Goal: Information Seeking & Learning: Learn about a topic

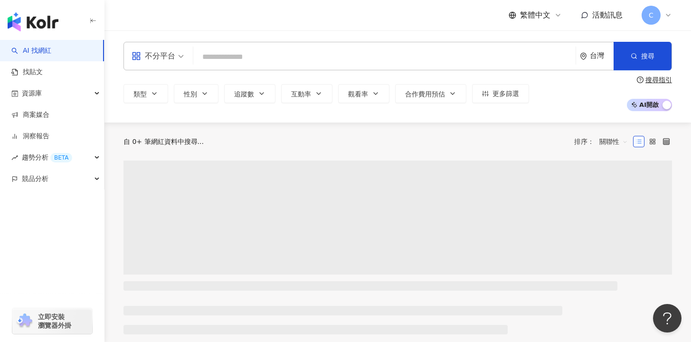
click at [213, 58] on input "search" at bounding box center [384, 57] width 375 height 18
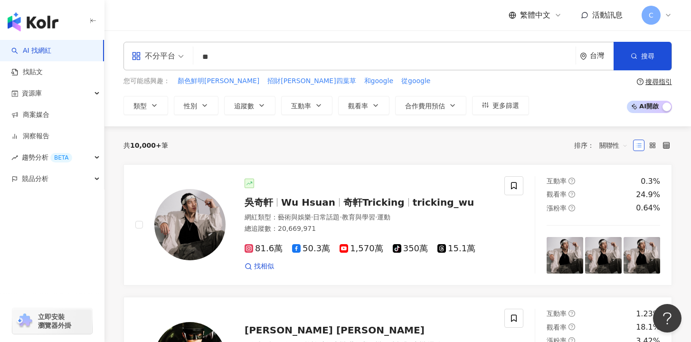
click at [251, 53] on input "**" at bounding box center [384, 57] width 375 height 18
click at [251, 54] on input "**" at bounding box center [384, 57] width 375 height 18
type input "**"
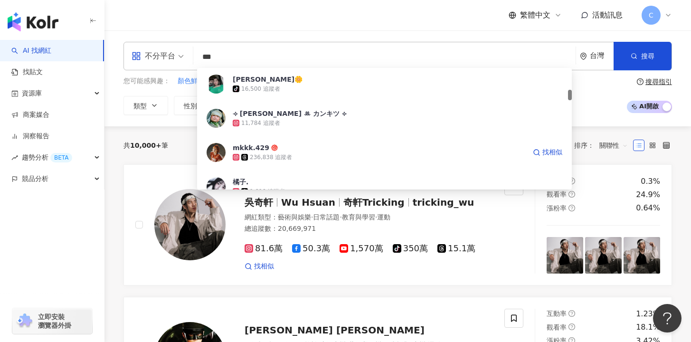
scroll to position [267, 0]
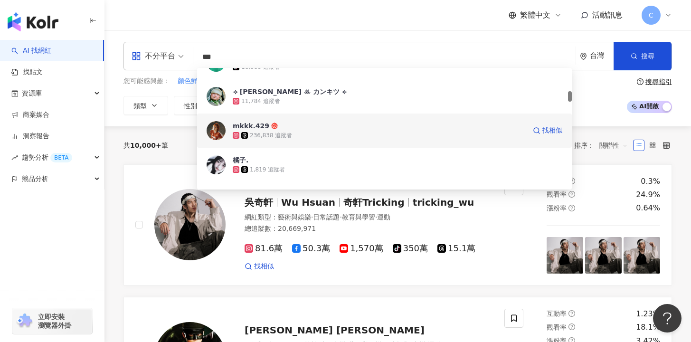
click at [269, 138] on div "236,838 追蹤者" at bounding box center [271, 136] width 42 height 8
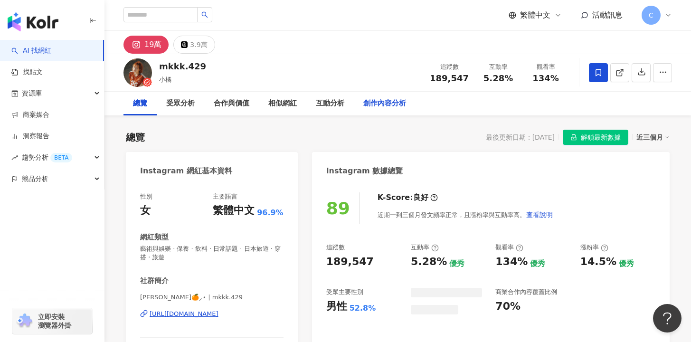
click at [369, 106] on div "創作內容分析" at bounding box center [384, 103] width 43 height 11
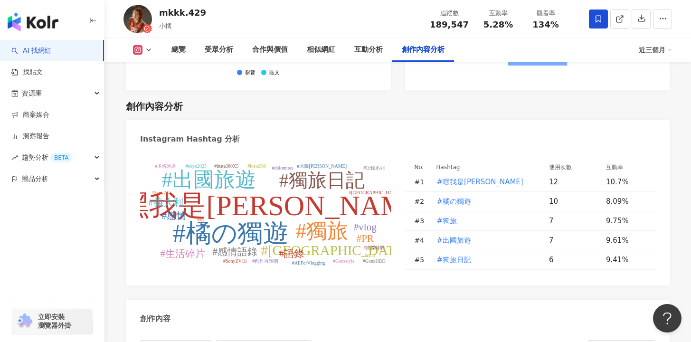
click at [422, 49] on div "創作內容分析" at bounding box center [423, 49] width 43 height 11
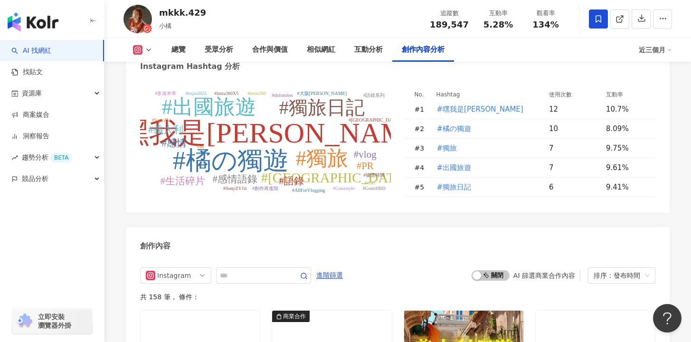
scroll to position [2831, 0]
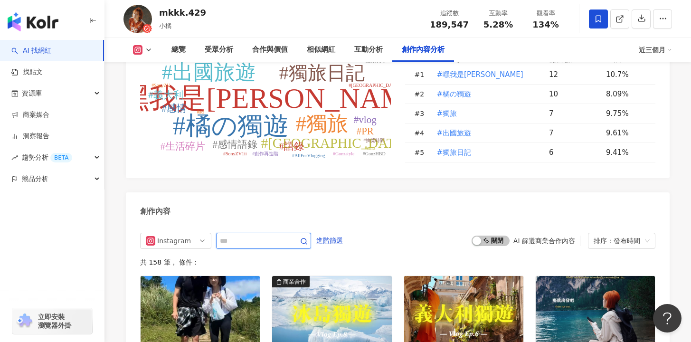
click at [260, 235] on input "text" at bounding box center [253, 240] width 67 height 11
type input "***"
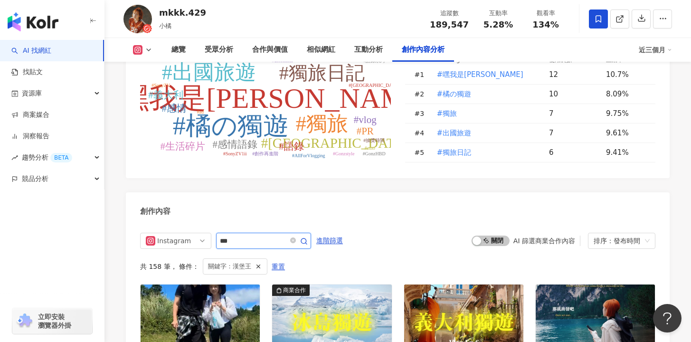
scroll to position [2933, 0]
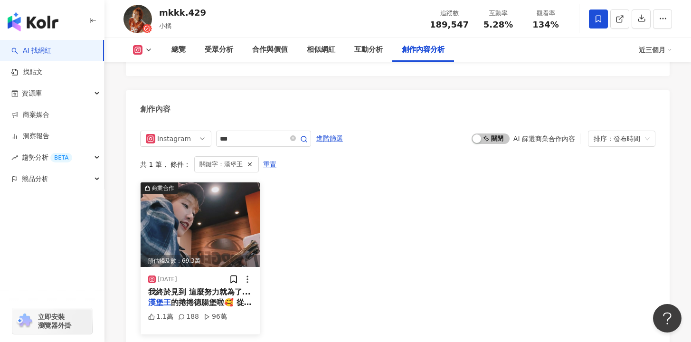
click at [202, 287] on div "我終於見到 這麼努力就為了... 漢堡王 的捲捲德腸堡啦🥰 從以前就很喜歡這種兩種加起來的東西 因為口感就更豐富啊（更爽><） 果然沒讓我失望.. 獨家研發捲…" at bounding box center [200, 297] width 104 height 21
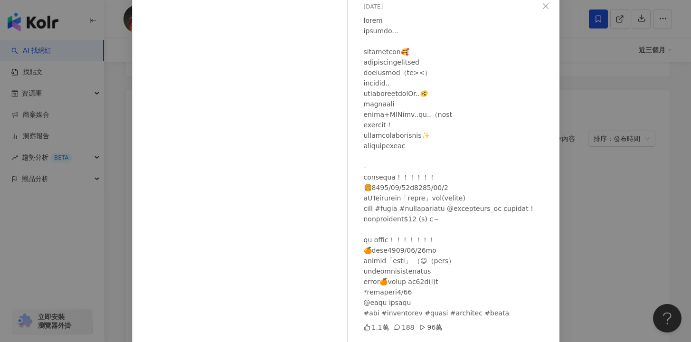
scroll to position [84, 0]
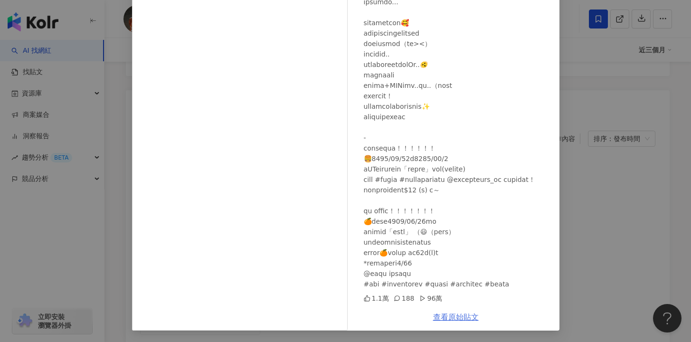
click at [457, 315] on link "查看原始貼文" at bounding box center [456, 317] width 46 height 9
click at [634, 152] on div "mkkk.429 [DATE] 1.1萬 188 96萬 查看原始貼文" at bounding box center [345, 171] width 691 height 342
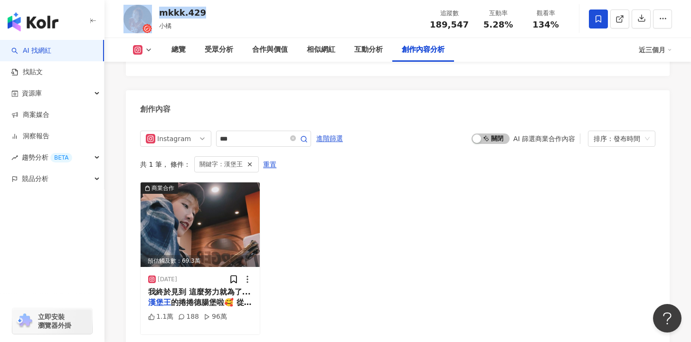
drag, startPoint x: 203, startPoint y: 13, endPoint x: 152, endPoint y: 13, distance: 51.8
click at [152, 13] on div "mkkk.429 小橘 追蹤數 189,547 互動率 5.28% 觀看率 134%" at bounding box center [398, 19] width 587 height 38
copy div "mkkk.429"
click at [212, 52] on div "受眾分析" at bounding box center [219, 49] width 29 height 11
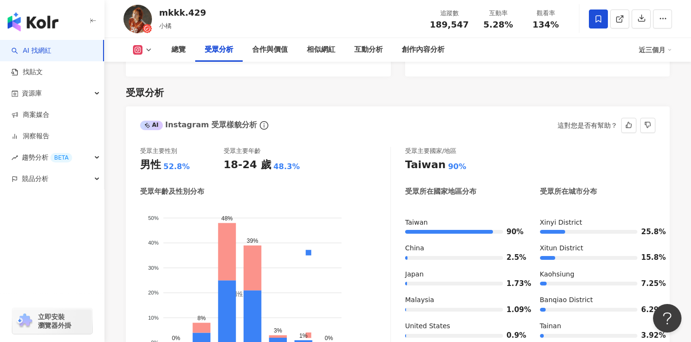
scroll to position [860, 0]
